Goal: Transaction & Acquisition: Download file/media

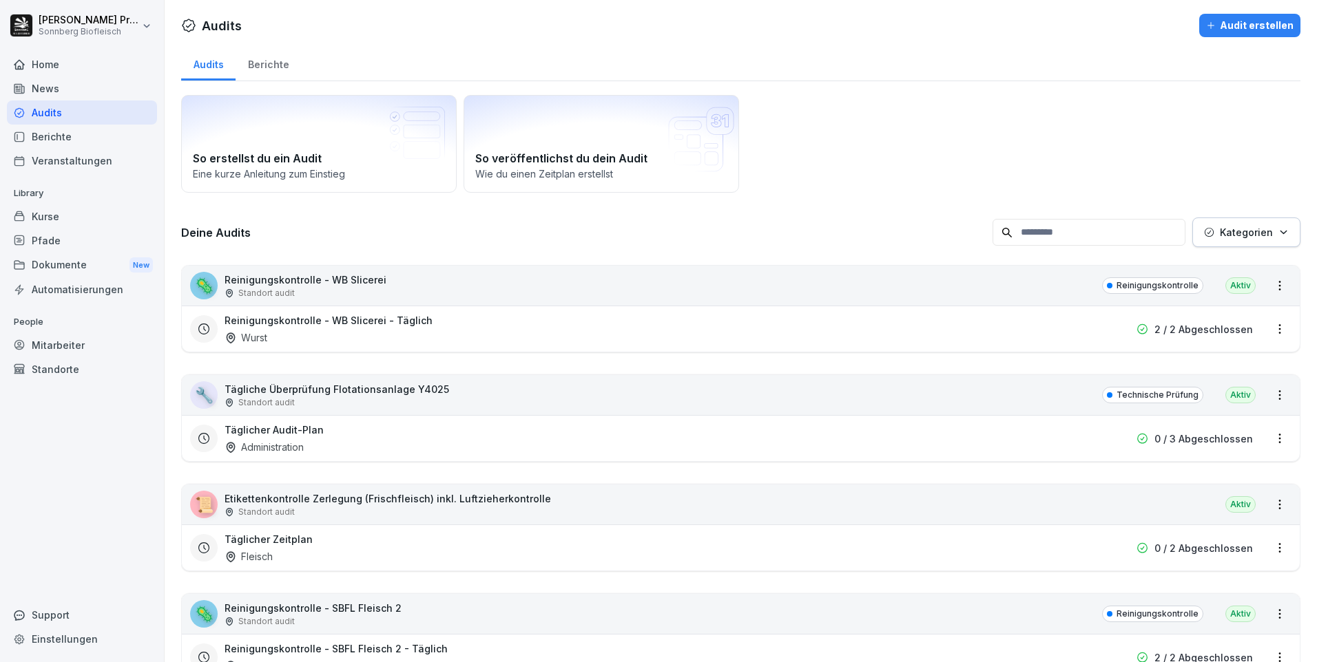
click at [1034, 231] on input at bounding box center [1088, 232] width 193 height 27
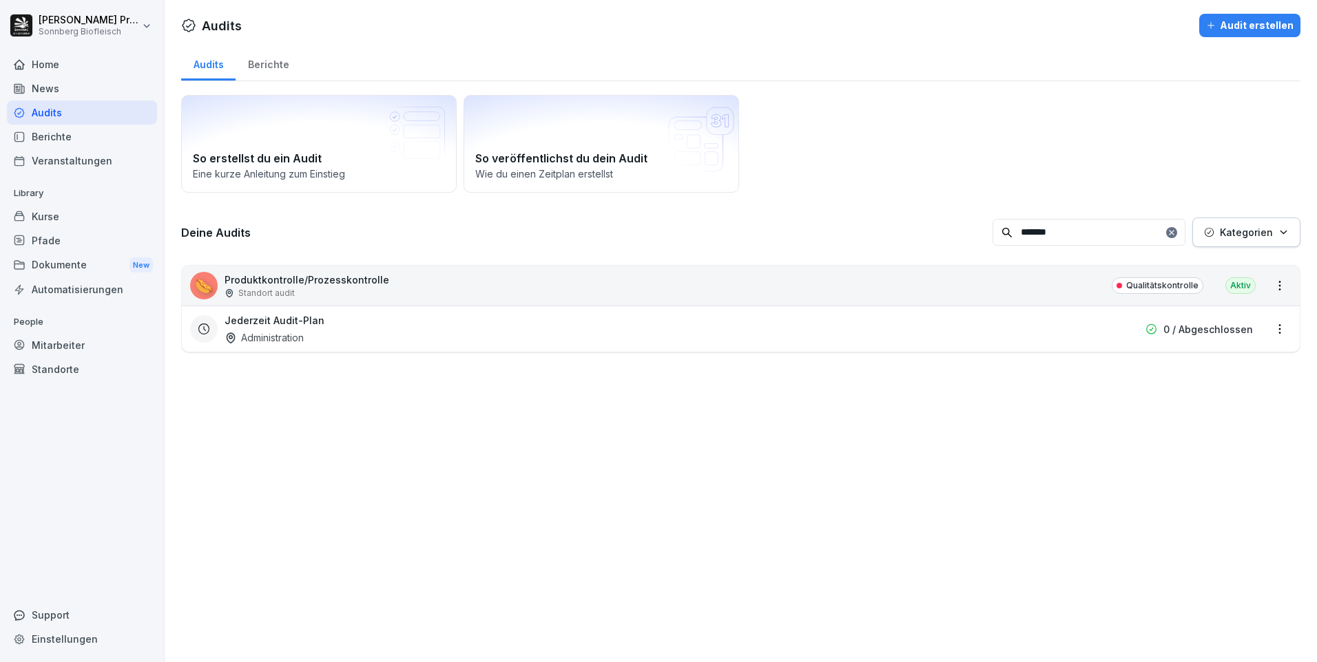
type input "*******"
click at [440, 285] on div "🌭 Produktkontrolle/Prozesskontrolle Standort audit Qualitätskontrolle Aktiv" at bounding box center [741, 286] width 1118 height 40
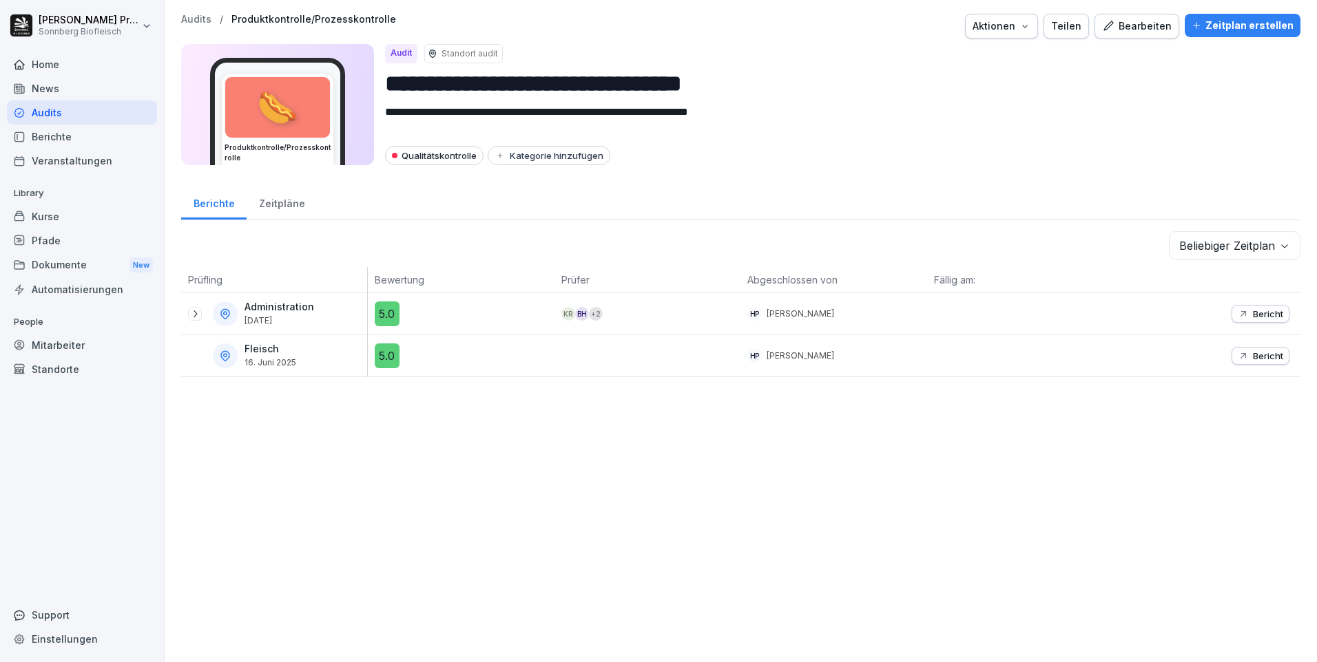
click at [195, 311] on icon at bounding box center [194, 313] width 11 height 11
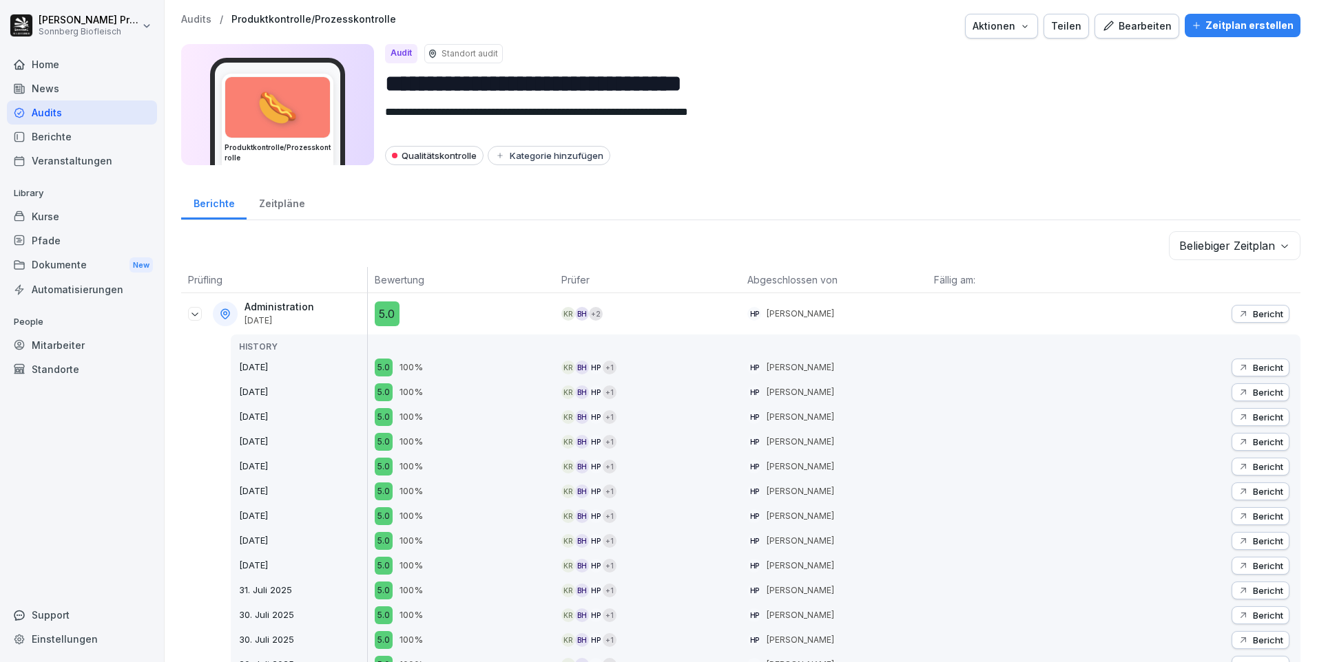
click at [1255, 311] on p "Bericht" at bounding box center [1268, 313] width 30 height 11
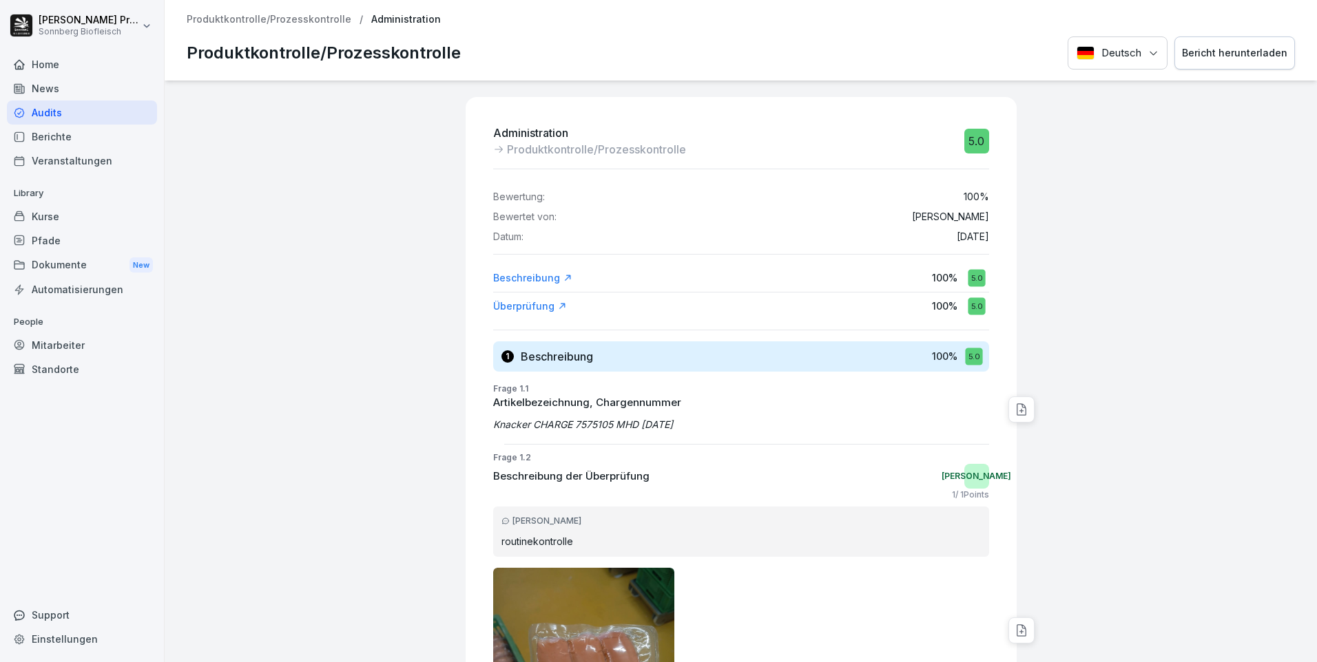
click at [1222, 53] on div "Bericht herunterladen" at bounding box center [1234, 52] width 105 height 15
click at [306, 23] on p "Produktkontrolle/Prozesskontrolle" at bounding box center [269, 20] width 165 height 12
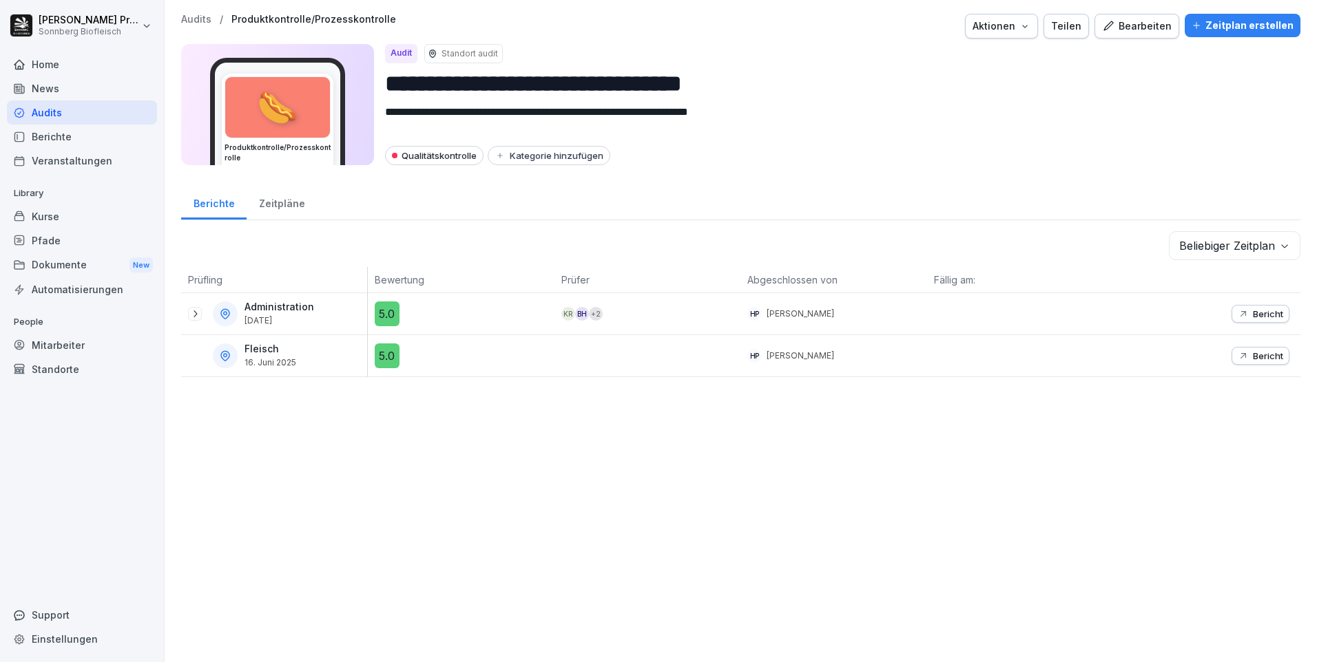
click at [195, 313] on icon at bounding box center [194, 313] width 11 height 11
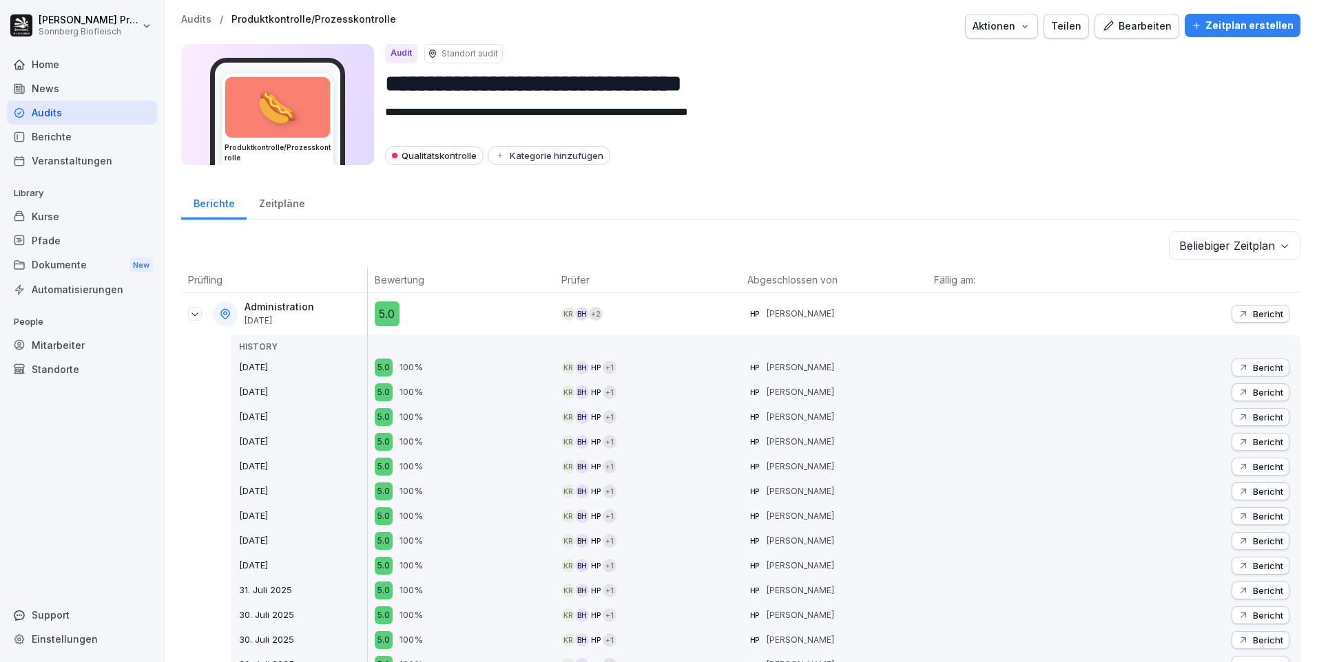
click at [1255, 366] on p "Bericht" at bounding box center [1268, 367] width 30 height 11
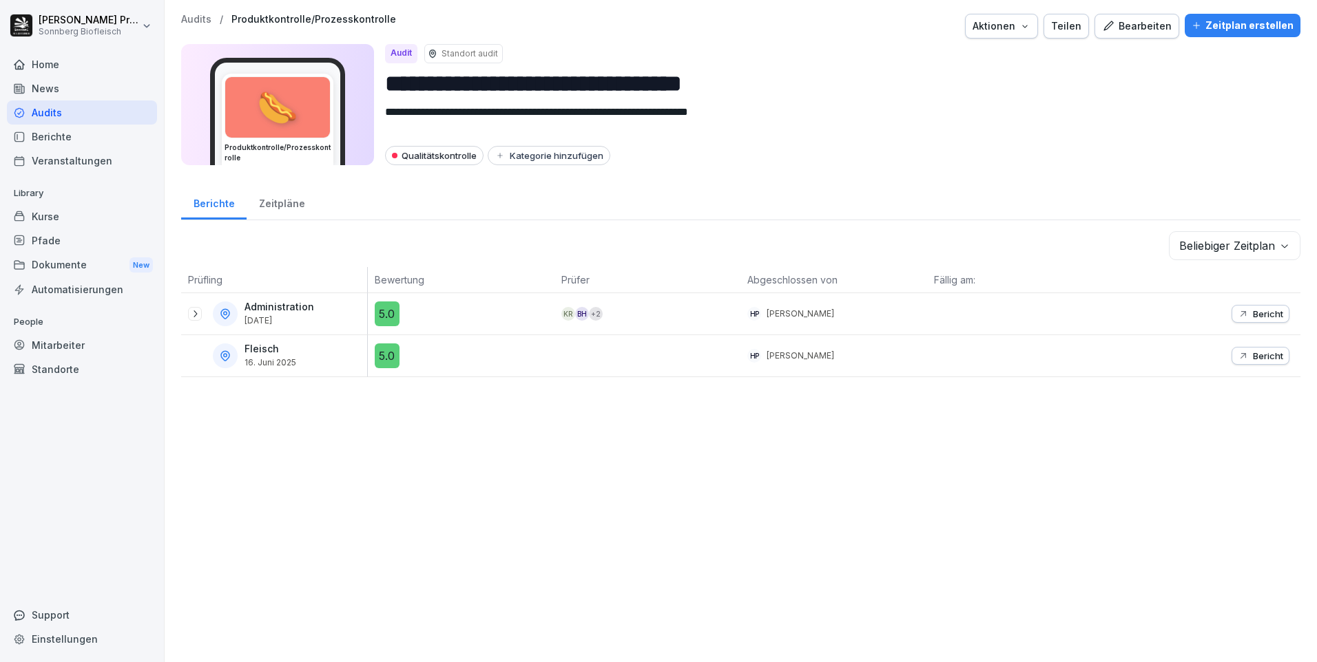
click at [193, 313] on icon at bounding box center [194, 313] width 11 height 11
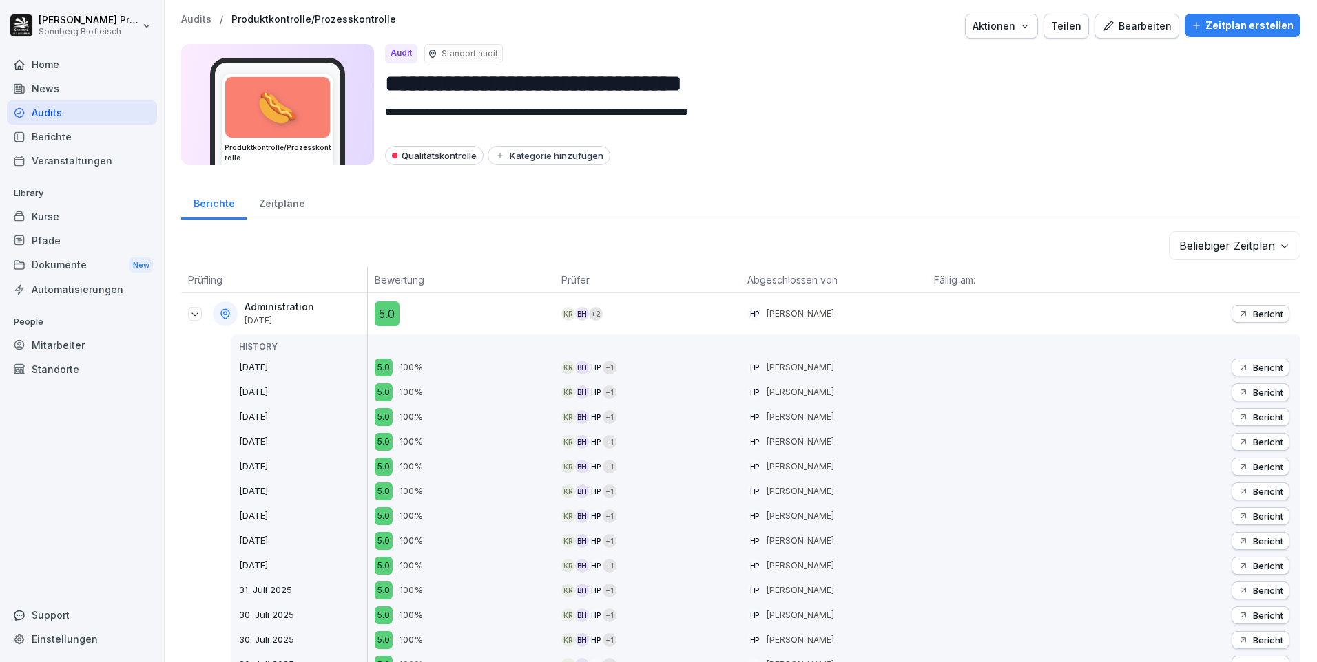
click at [1253, 414] on p "Bericht" at bounding box center [1268, 417] width 30 height 11
